Goal: Navigation & Orientation: Find specific page/section

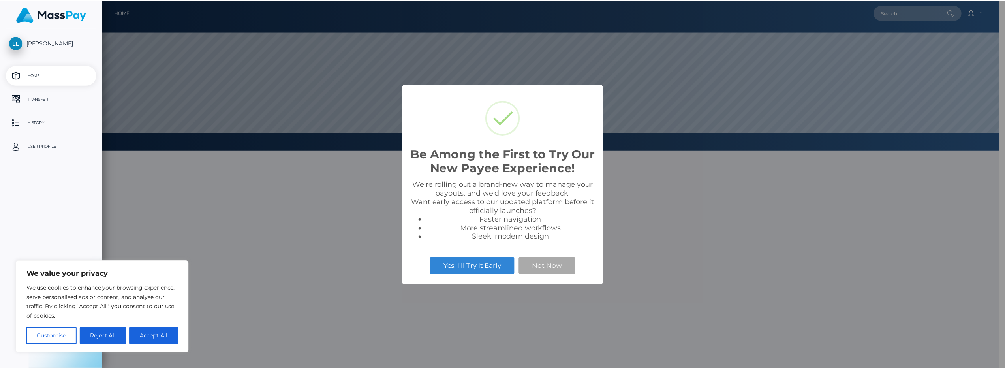
scroll to position [150, 902]
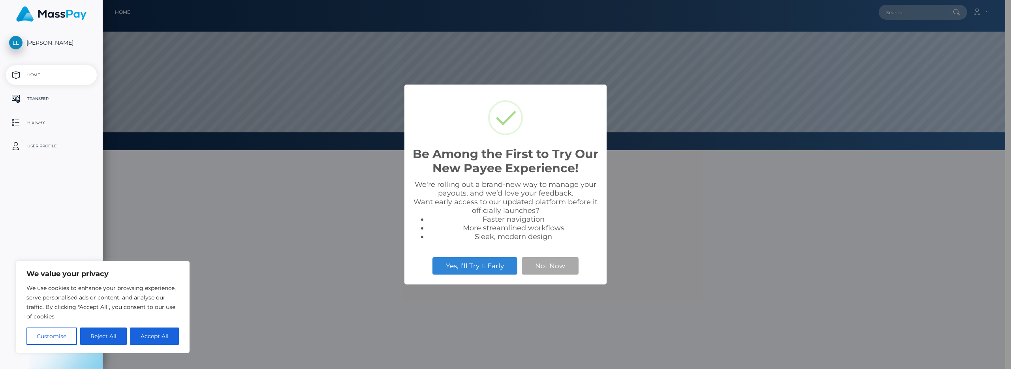
select select
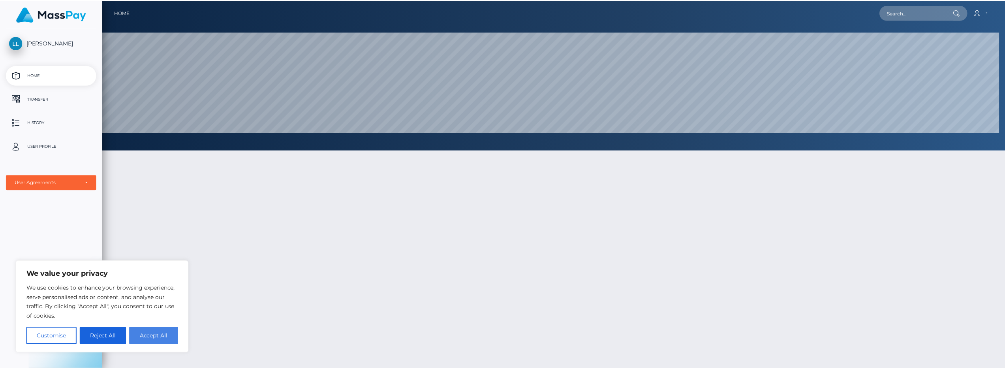
scroll to position [394724, 393971]
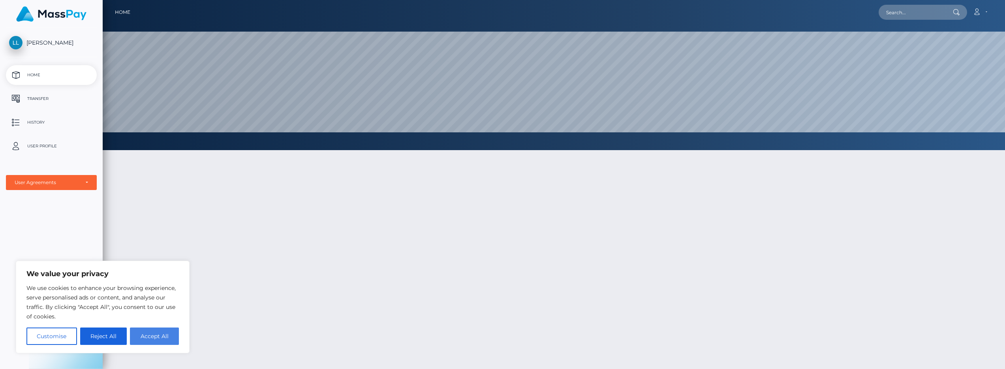
click at [165, 334] on button "Accept All" at bounding box center [154, 335] width 49 height 17
checkbox input "true"
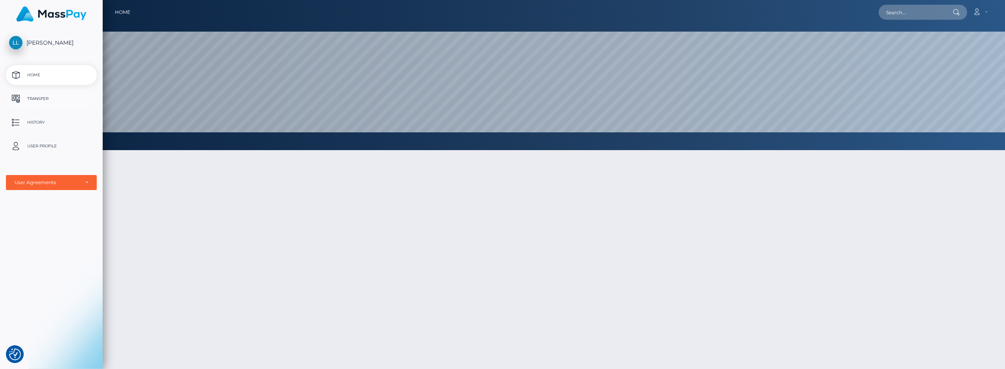
click at [50, 97] on p "Transfer" at bounding box center [51, 99] width 85 height 12
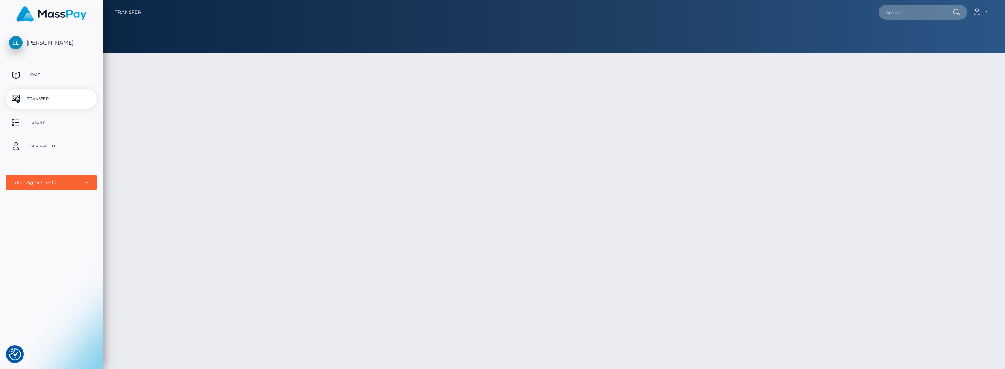
click at [50, 74] on p "Home" at bounding box center [51, 75] width 85 height 12
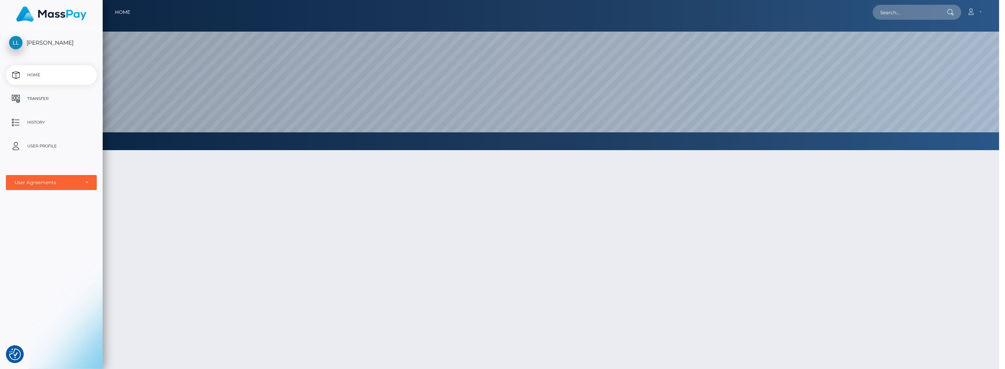
scroll to position [394724, 393971]
click at [75, 90] on link "Transfer" at bounding box center [51, 99] width 91 height 20
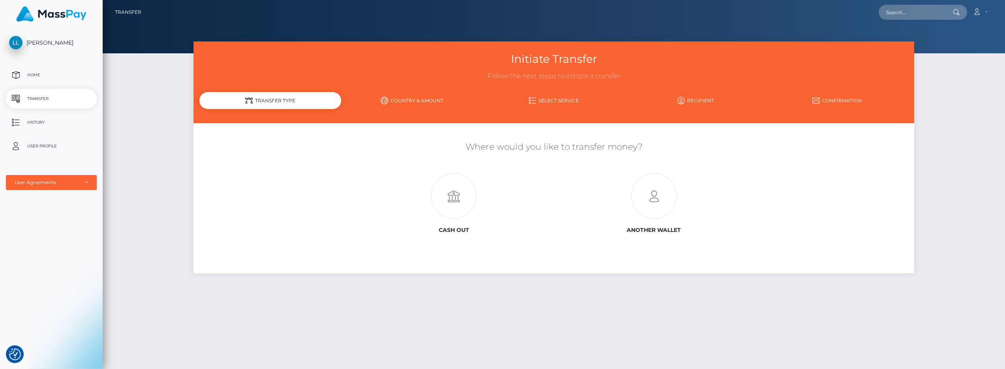
click at [75, 78] on p "Home" at bounding box center [51, 75] width 85 height 12
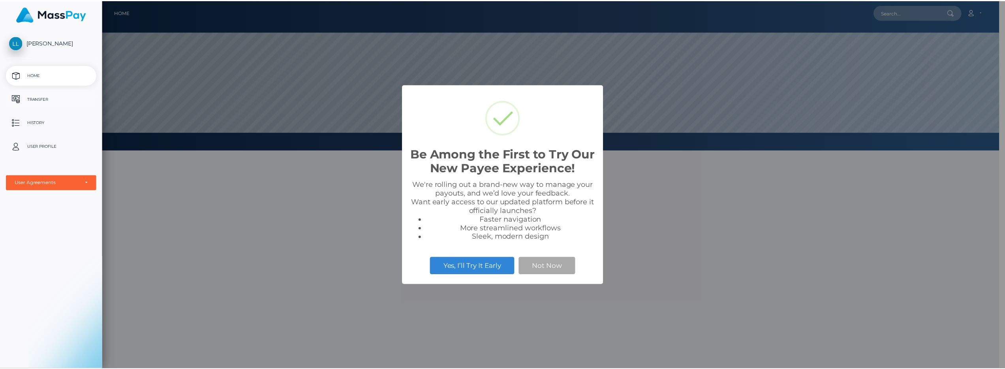
scroll to position [150, 902]
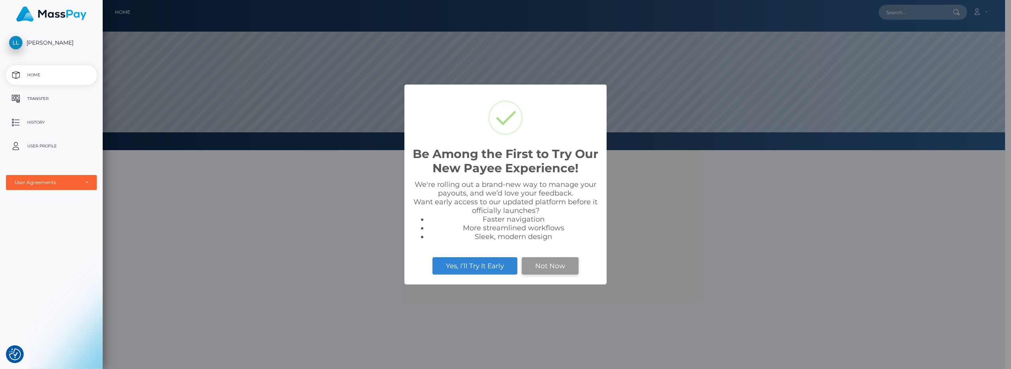
click at [533, 268] on button "Not Now" at bounding box center [550, 265] width 57 height 17
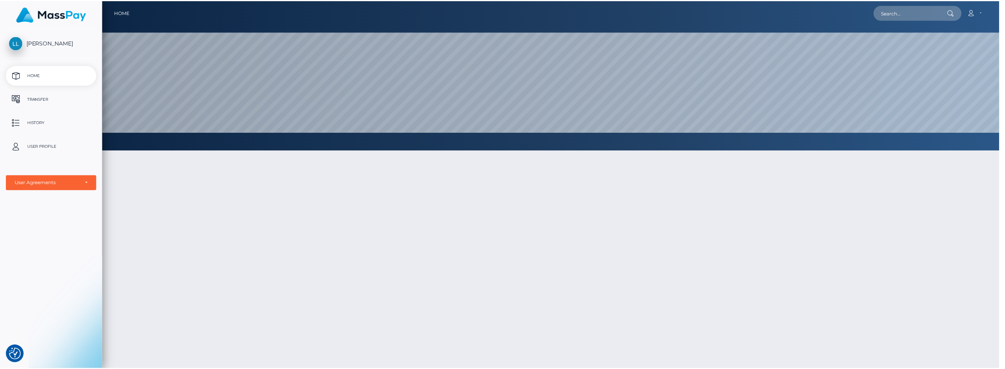
scroll to position [394724, 393971]
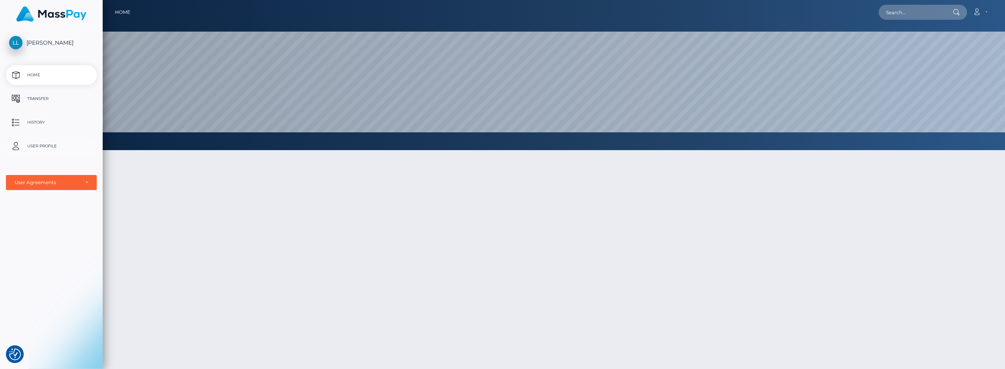
click at [54, 141] on p "User Profile" at bounding box center [51, 146] width 85 height 12
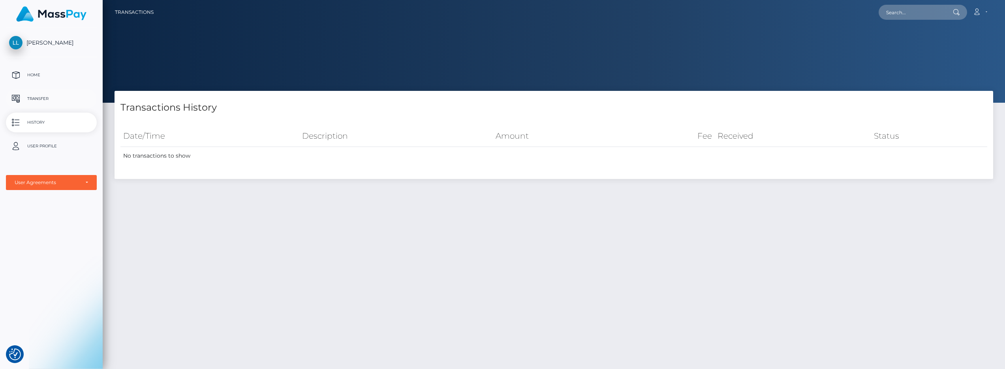
click at [51, 105] on p "Transfer" at bounding box center [51, 99] width 85 height 12
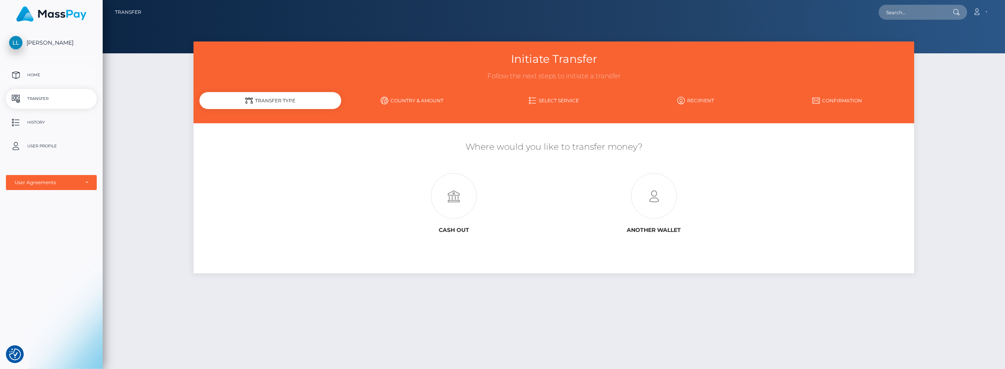
click at [50, 71] on p "Home" at bounding box center [51, 75] width 85 height 12
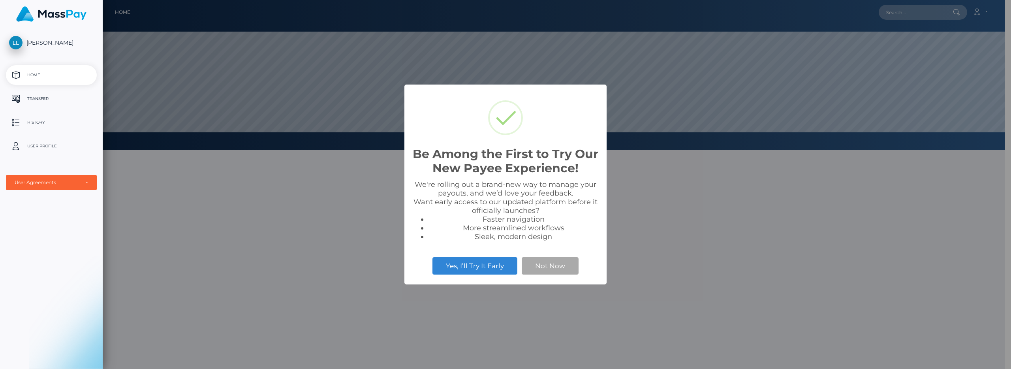
scroll to position [150, 902]
click at [49, 96] on p "Transfer" at bounding box center [51, 99] width 85 height 12
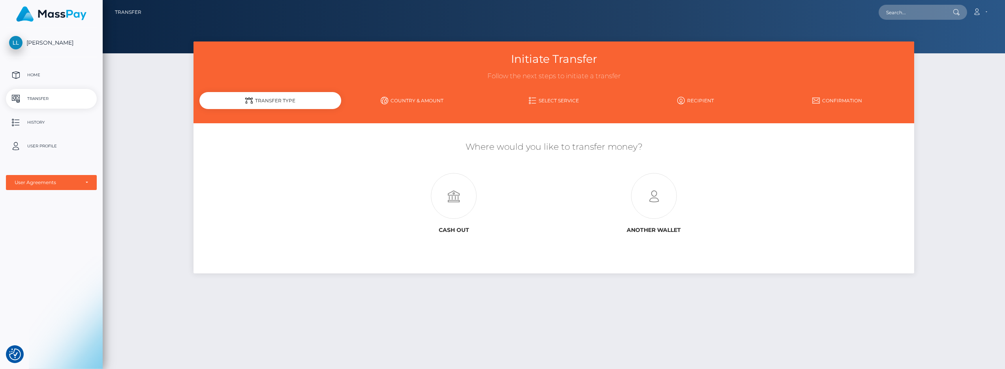
click at [61, 43] on span "[PERSON_NAME]" at bounding box center [51, 42] width 91 height 7
